Goal: Find contact information: Find contact information

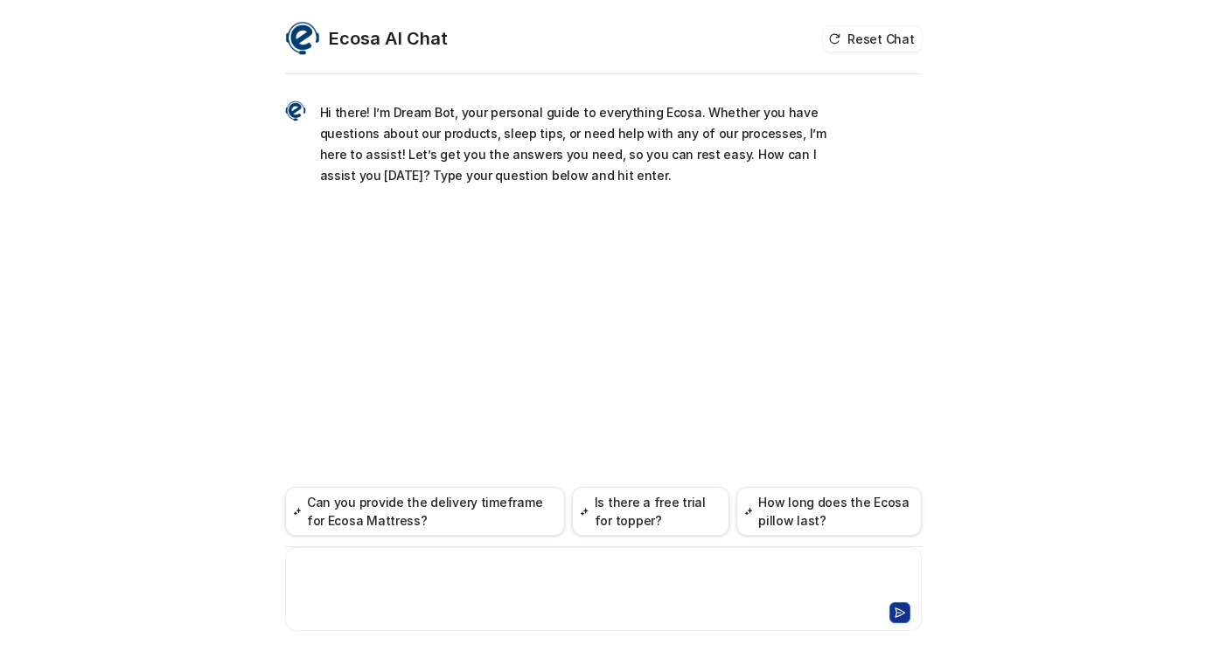
click at [471, 566] on div at bounding box center [603, 579] width 628 height 40
drag, startPoint x: 398, startPoint y: 580, endPoint x: 308, endPoint y: 543, distance: 97.6
click at [308, 543] on div "Can you provide the delivery timeframe for Ecosa Mattress? Is there a free tria…" at bounding box center [603, 559] width 636 height 144
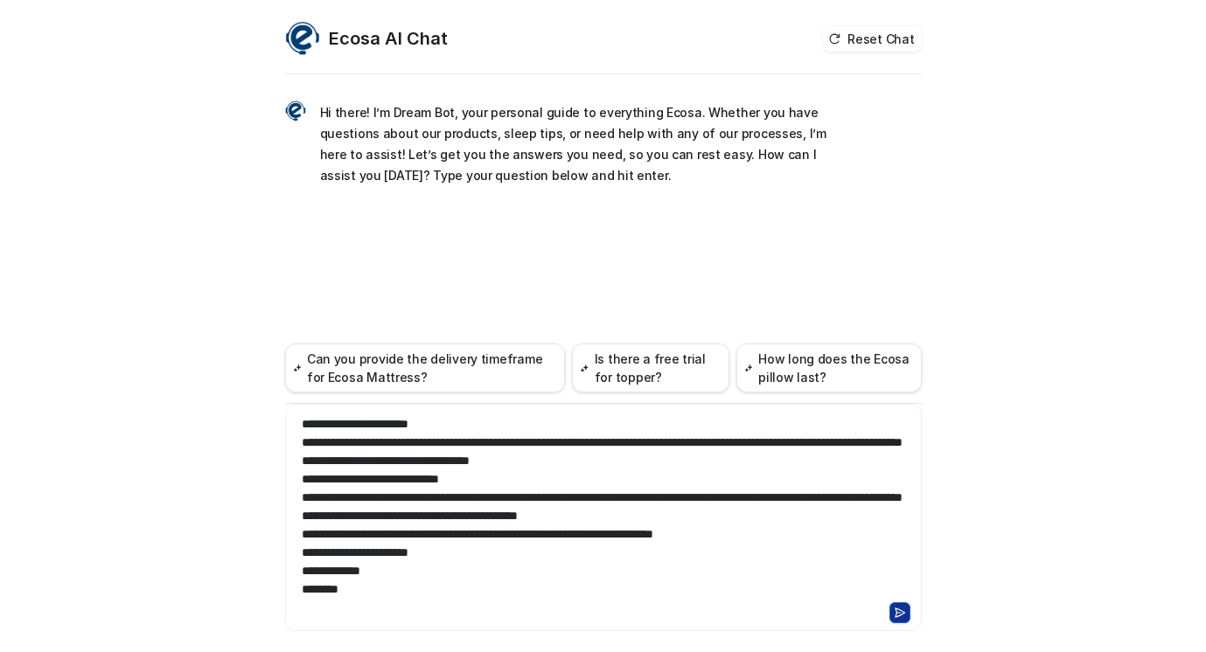
click at [898, 612] on button at bounding box center [899, 612] width 21 height 21
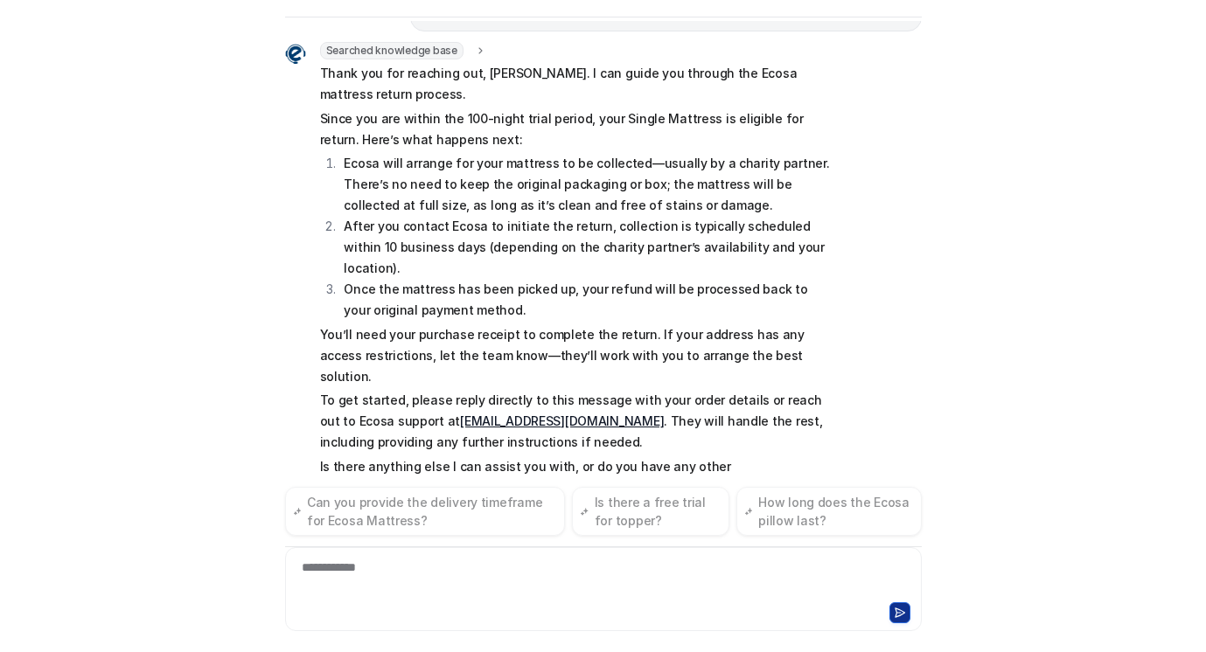
scroll to position [301, 0]
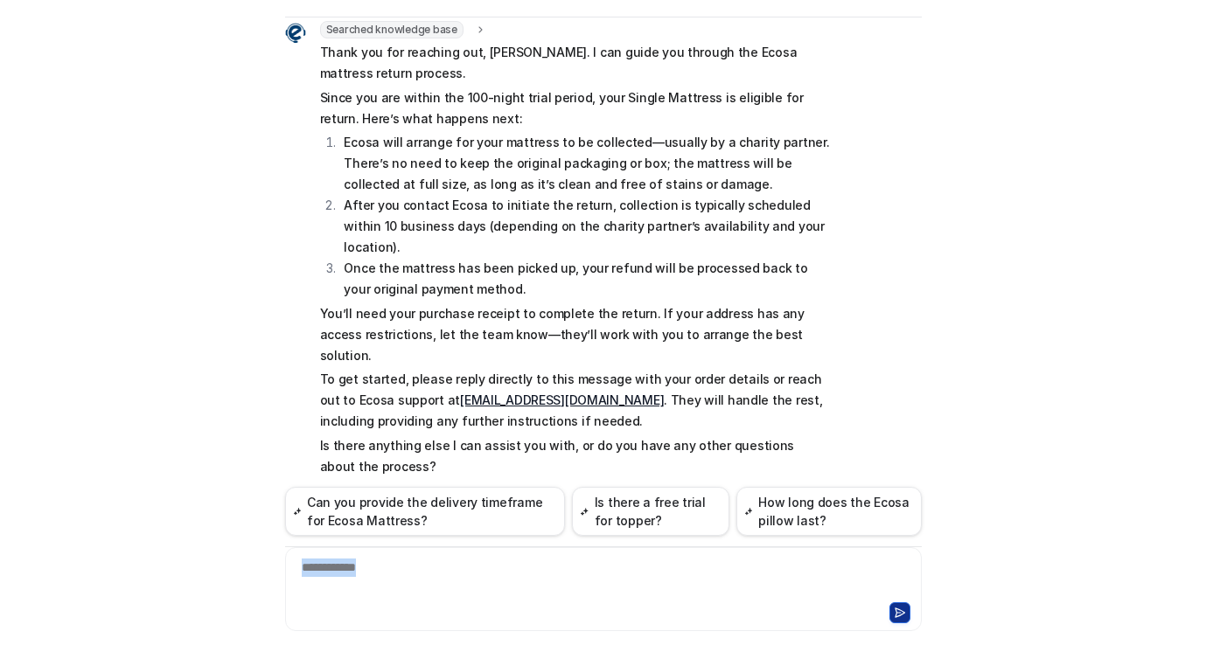
drag, startPoint x: 1032, startPoint y: 524, endPoint x: 1017, endPoint y: 695, distance: 172.0
click at [1017, 651] on html "Ecosa AI Chat Reset Chat Hi there! I’m Dream Bot, your personal guide to everyt…" at bounding box center [603, 326] width 1206 height 652
click at [754, 590] on div "**********" at bounding box center [603, 579] width 628 height 40
drag, startPoint x: 553, startPoint y: 357, endPoint x: 419, endPoint y: 352, distance: 134.7
click at [419, 369] on p "To get started, please reply directly to this message with your order details o…" at bounding box center [575, 400] width 511 height 63
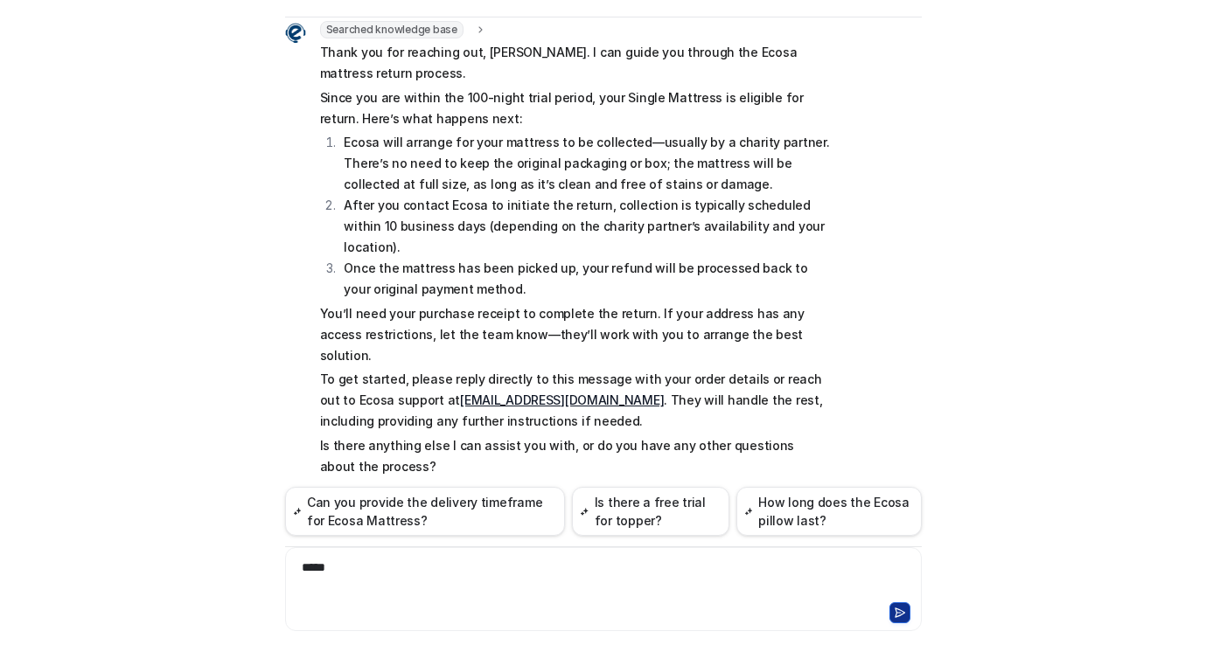
copy p "[EMAIL_ADDRESS][DOMAIN_NAME]"
